Goal: Transaction & Acquisition: Purchase product/service

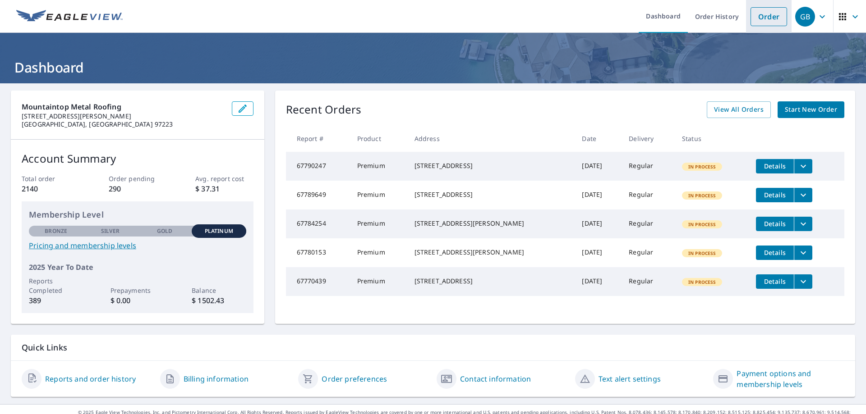
click at [768, 18] on link "Order" at bounding box center [768, 16] width 37 height 19
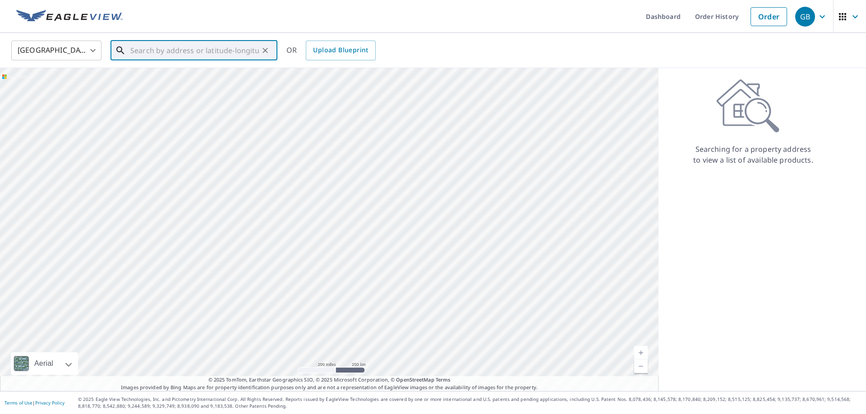
click at [165, 54] on input "text" at bounding box center [194, 50] width 128 height 25
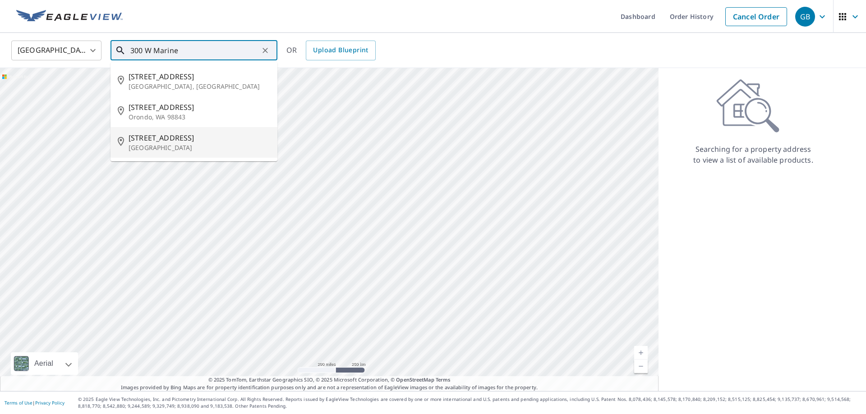
click at [160, 137] on span "[STREET_ADDRESS]" at bounding box center [199, 138] width 142 height 11
type input "[STREET_ADDRESS][PERSON_NAME]"
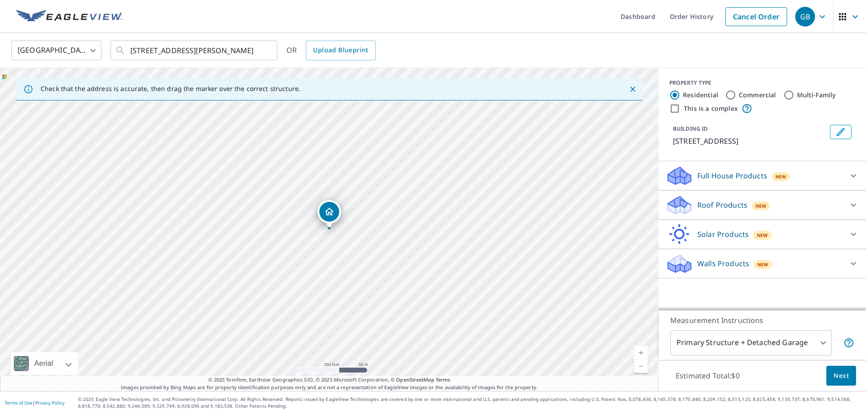
click at [731, 97] on input "Commercial" at bounding box center [730, 95] width 11 height 11
radio input "true"
type input "4"
click at [852, 176] on icon at bounding box center [852, 175] width 5 height 3
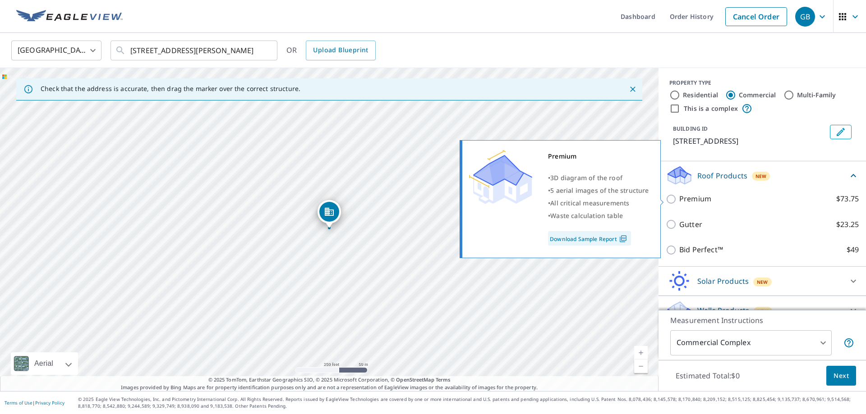
click at [669, 197] on input "Premium $73.75" at bounding box center [672, 199] width 14 height 11
checkbox input "true"
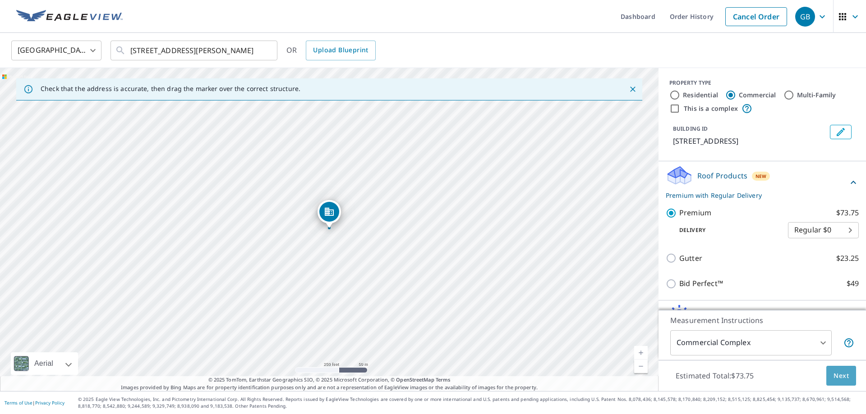
click at [843, 383] on button "Next" at bounding box center [841, 376] width 30 height 20
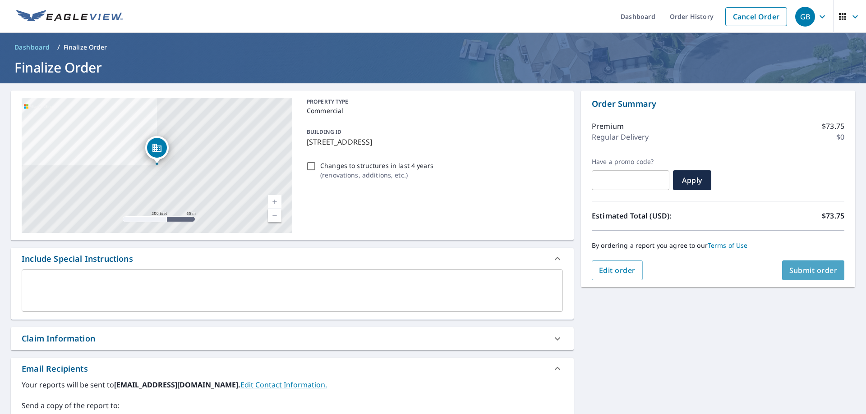
click at [808, 266] on span "Submit order" at bounding box center [813, 271] width 48 height 10
checkbox input "true"
